Goal: Task Accomplishment & Management: Use online tool/utility

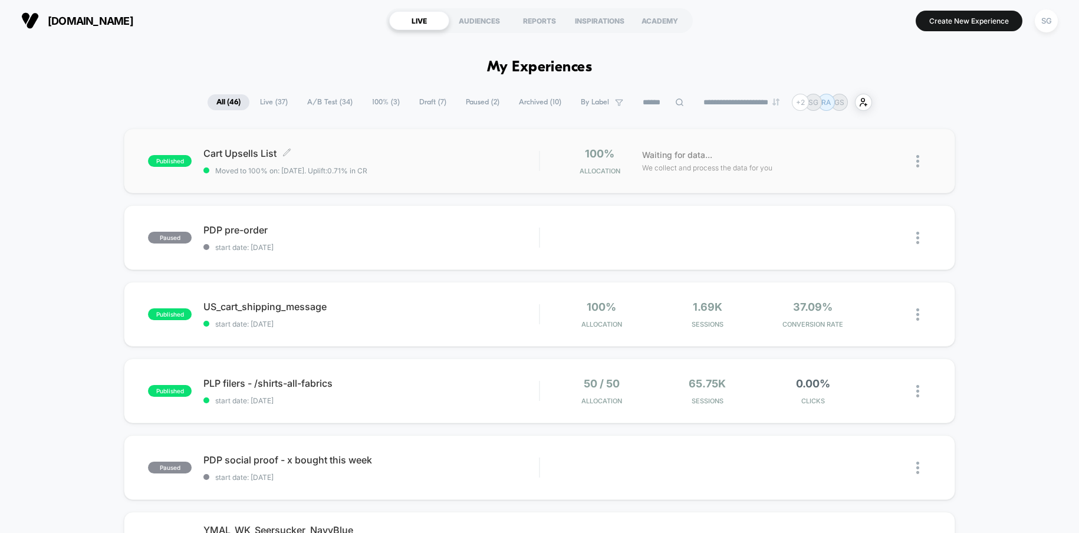
click at [391, 165] on div "Cart Upsells List Click to edit experience details Click to edit experience det…" at bounding box center [371, 161] width 336 height 28
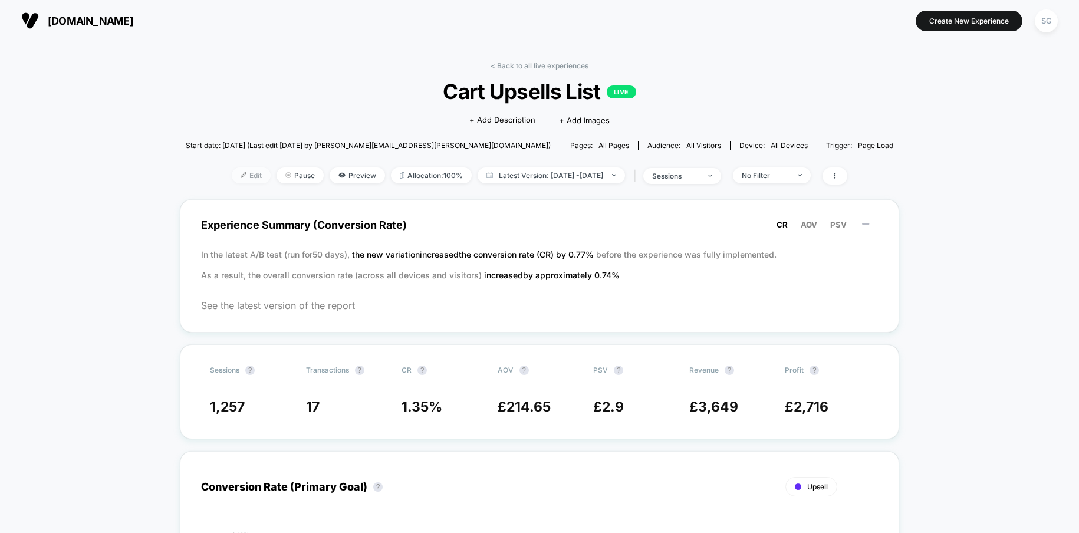
click at [241, 177] on img at bounding box center [244, 175] width 6 height 6
